Goal: Task Accomplishment & Management: Complete application form

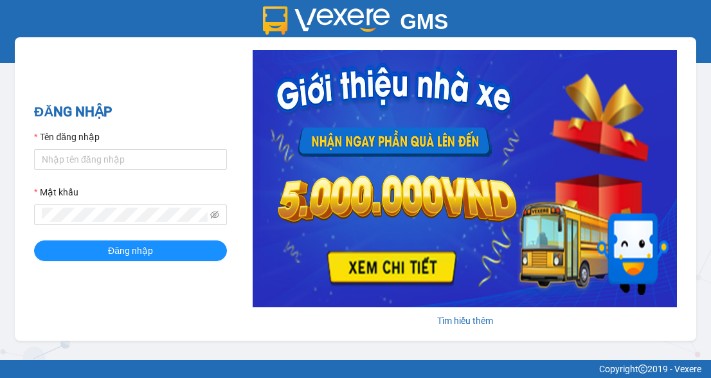
drag, startPoint x: 0, startPoint y: 0, endPoint x: 181, endPoint y: 134, distance: 224.8
click at [181, 134] on div "Tên đăng nhập" at bounding box center [130, 139] width 193 height 19
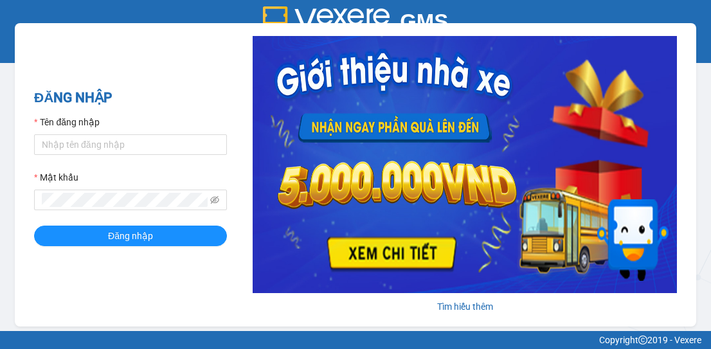
drag, startPoint x: 0, startPoint y: 0, endPoint x: 221, endPoint y: 62, distance: 229.0
click at [221, 62] on div "ĐĂNG NHẬP Tên đăng nhập Mật khẩu Đăng nhập Tìm hiểu thêm" at bounding box center [356, 174] width 682 height 303
drag, startPoint x: 257, startPoint y: 1, endPoint x: 154, endPoint y: 71, distance: 124.8
click at [154, 71] on div "ĐĂNG NHẬP Tên đăng nhập Mật khẩu Đăng nhập Tìm hiểu thêm" at bounding box center [356, 174] width 682 height 303
drag, startPoint x: 0, startPoint y: 0, endPoint x: 183, endPoint y: 87, distance: 202.8
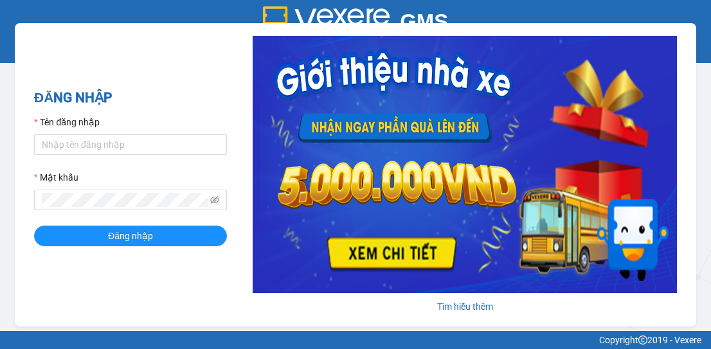
click at [183, 87] on h2 "ĐĂNG NHẬP" at bounding box center [130, 97] width 193 height 21
drag, startPoint x: 239, startPoint y: 149, endPoint x: 230, endPoint y: 149, distance: 8.4
click at [230, 149] on div "Tìm hiểu thêm" at bounding box center [452, 175] width 450 height 278
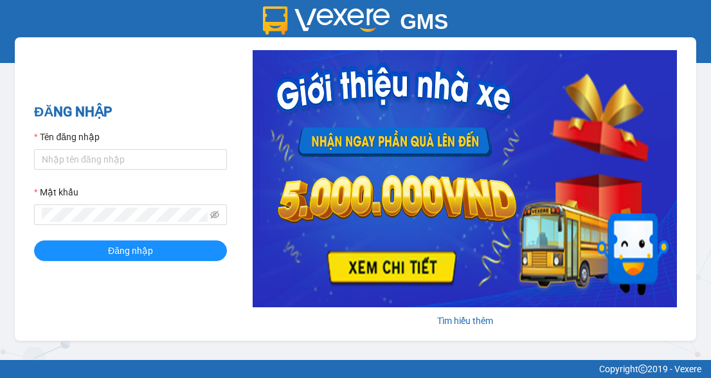
click at [694, 17] on div "GMS" at bounding box center [355, 20] width 705 height 28
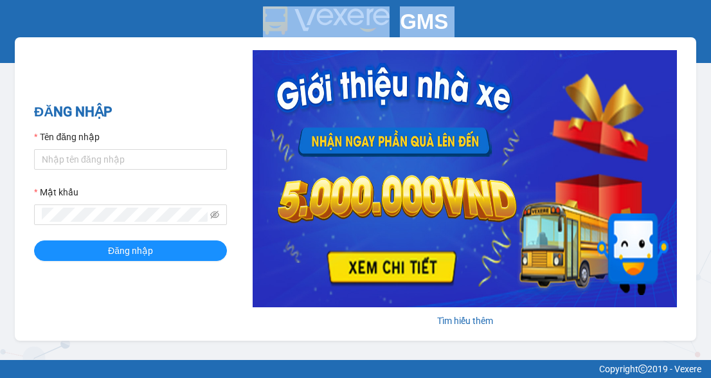
click at [693, 17] on div "GMS" at bounding box center [355, 20] width 705 height 28
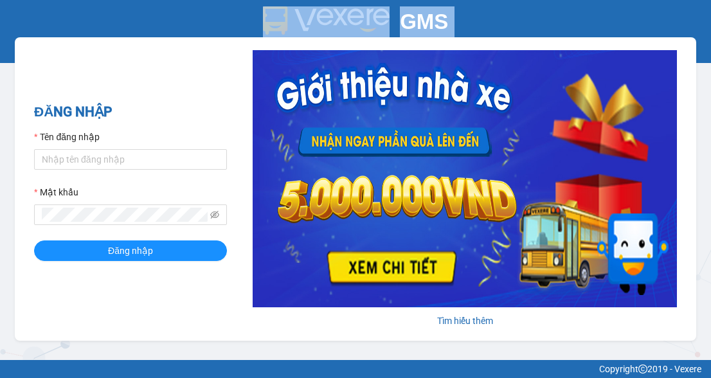
click at [693, 17] on div "GMS" at bounding box center [355, 20] width 705 height 28
